Goal: Task Accomplishment & Management: Manage account settings

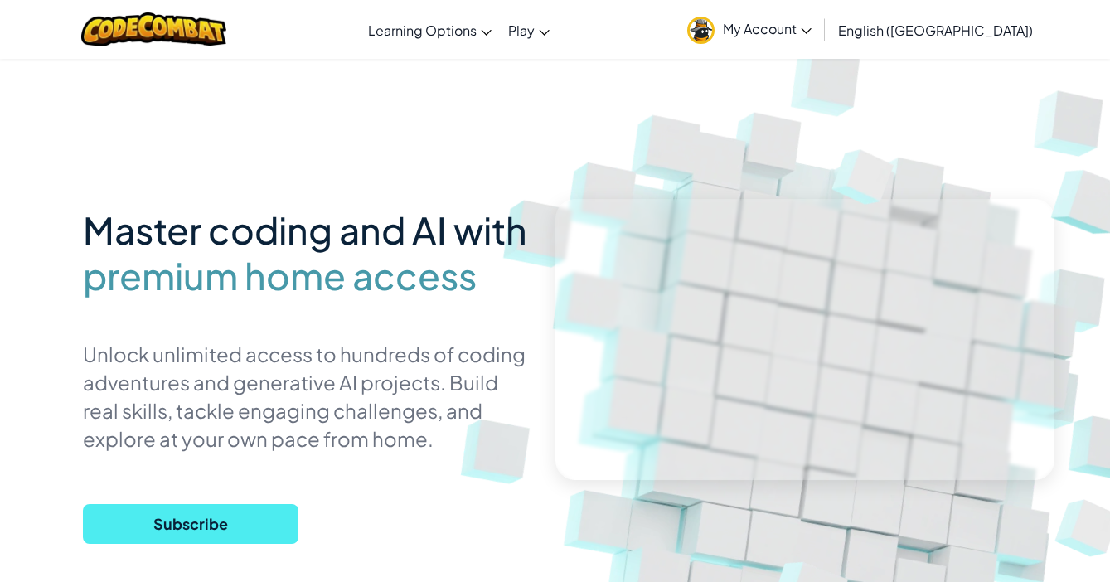
click at [812, 32] on span "My Account" at bounding box center [767, 28] width 89 height 17
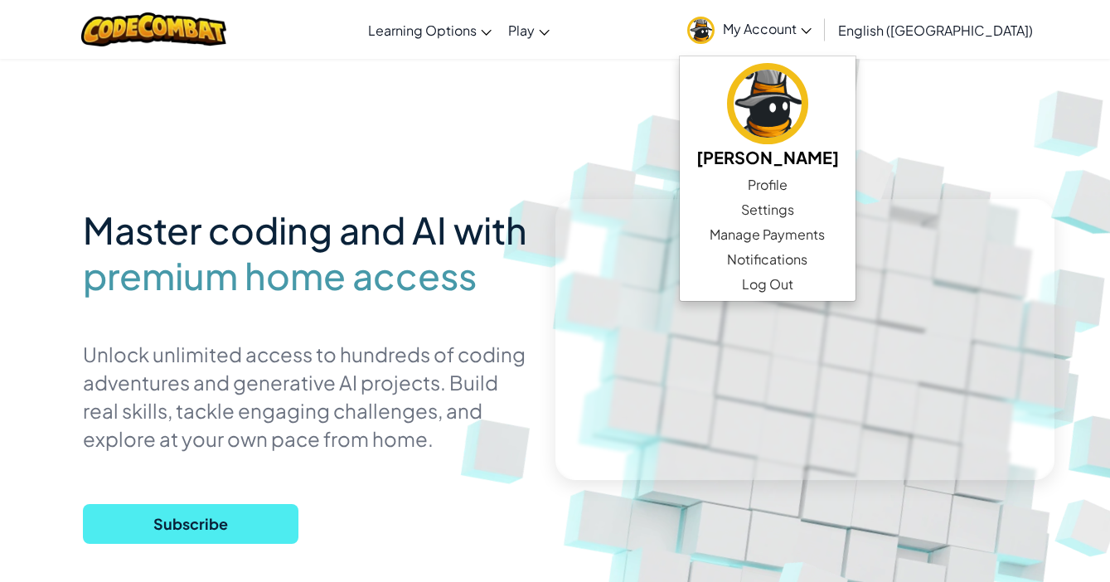
click at [500, 158] on img at bounding box center [821, 365] width 921 height 921
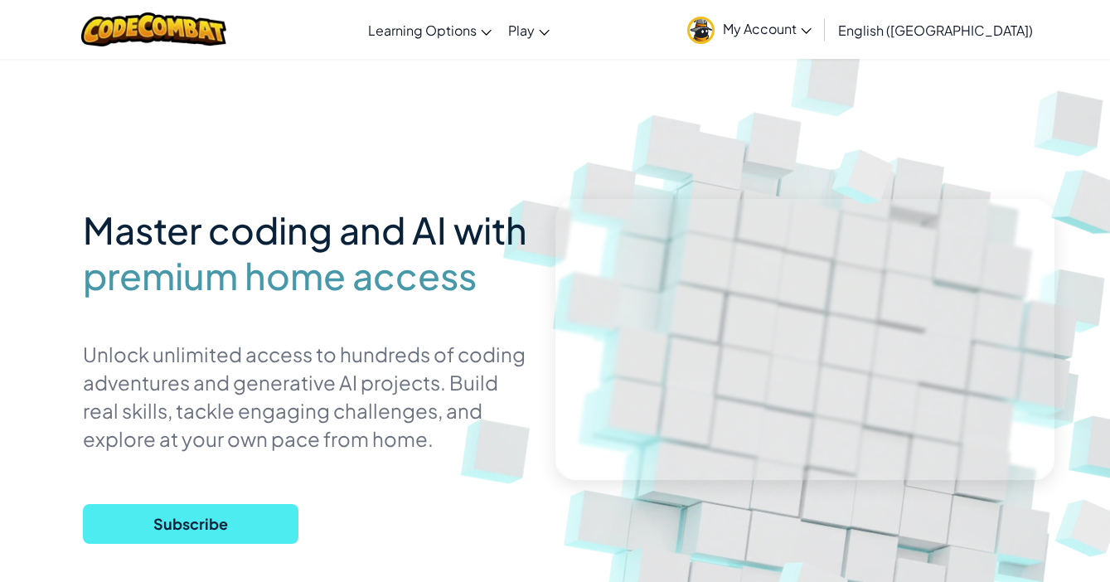
click at [812, 30] on span "My Account" at bounding box center [767, 28] width 89 height 17
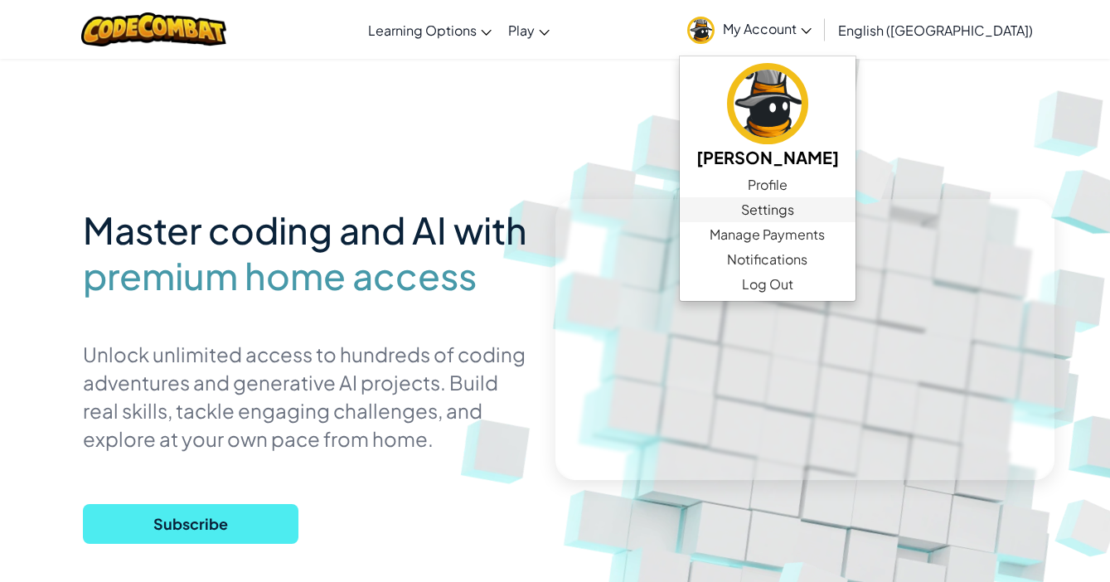
click at [856, 206] on link "Settings" at bounding box center [768, 209] width 176 height 25
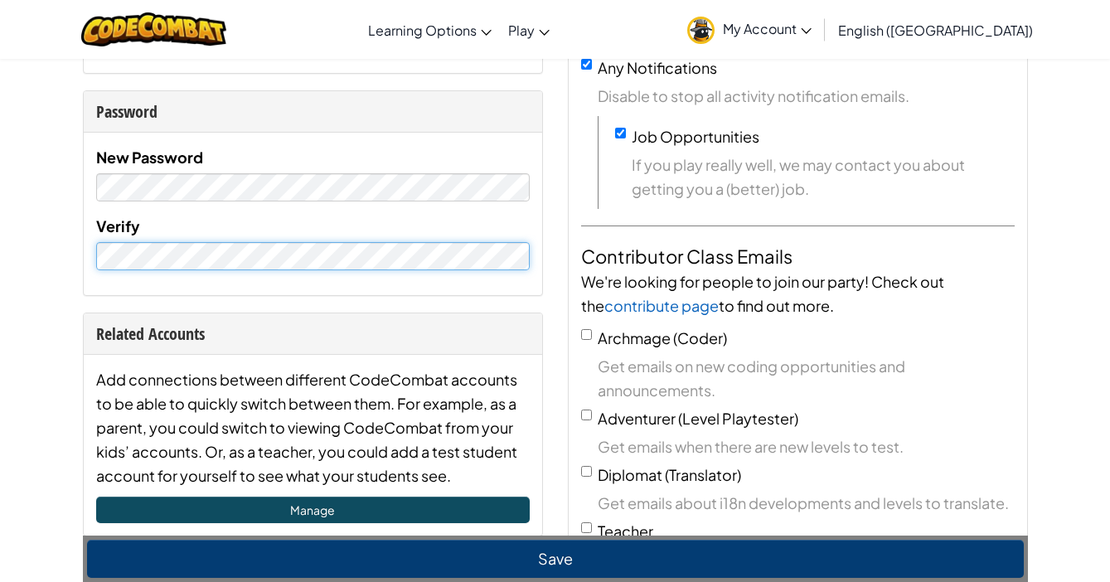
scroll to position [345, 0]
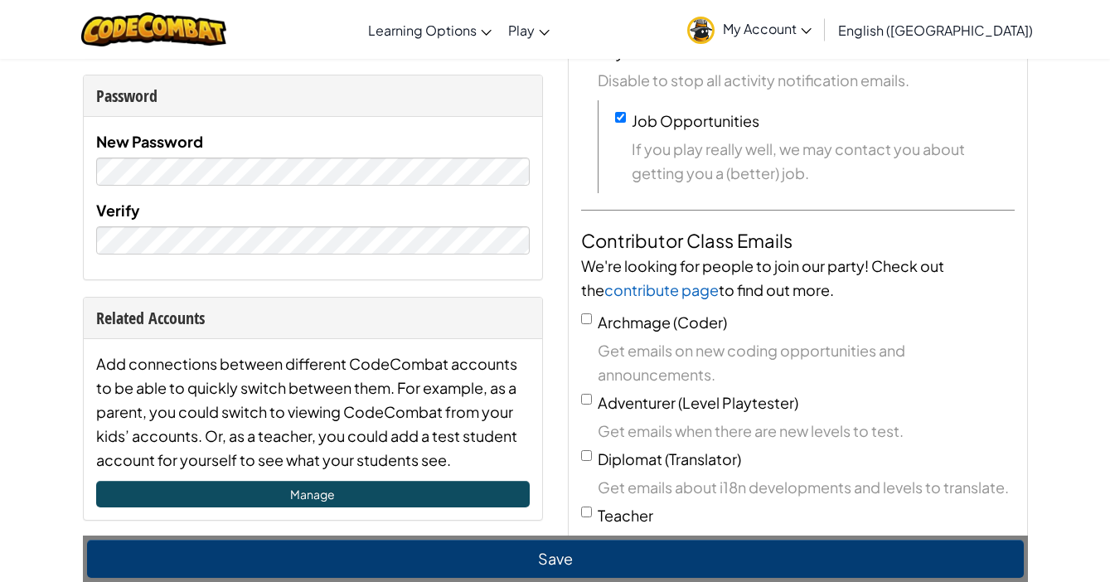
click at [518, 555] on button "Save" at bounding box center [555, 559] width 937 height 38
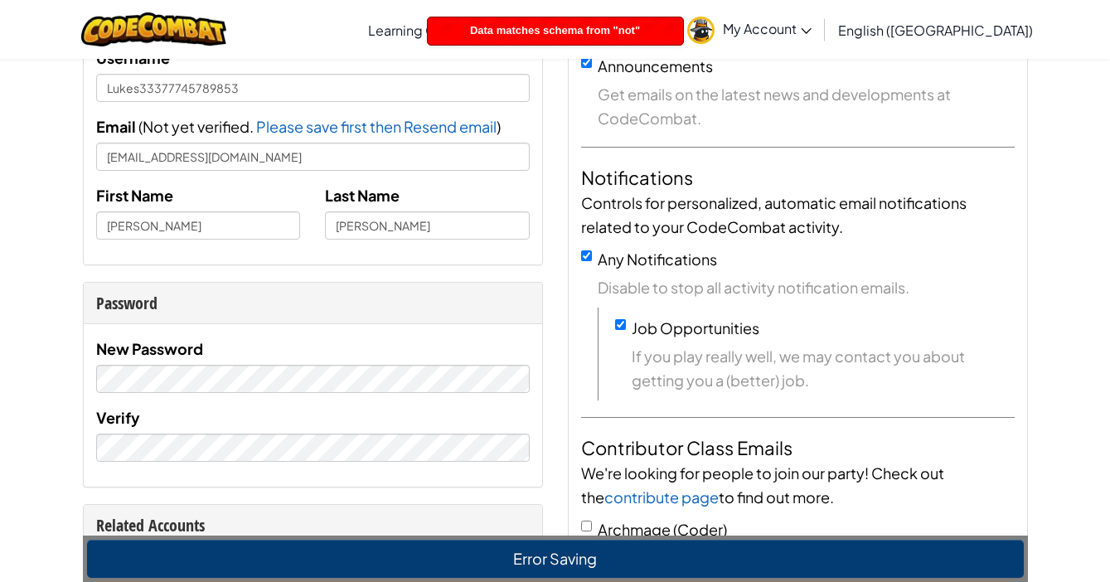
scroll to position [128, 0]
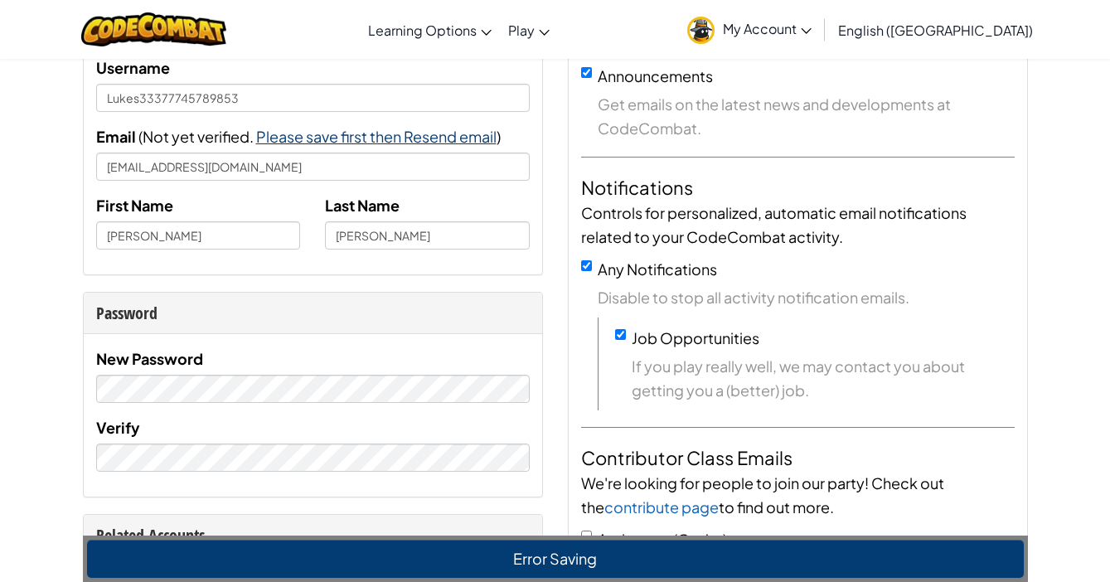
click at [350, 135] on span "Please save first then Resend email" at bounding box center [376, 136] width 240 height 19
